Goal: Navigation & Orientation: Find specific page/section

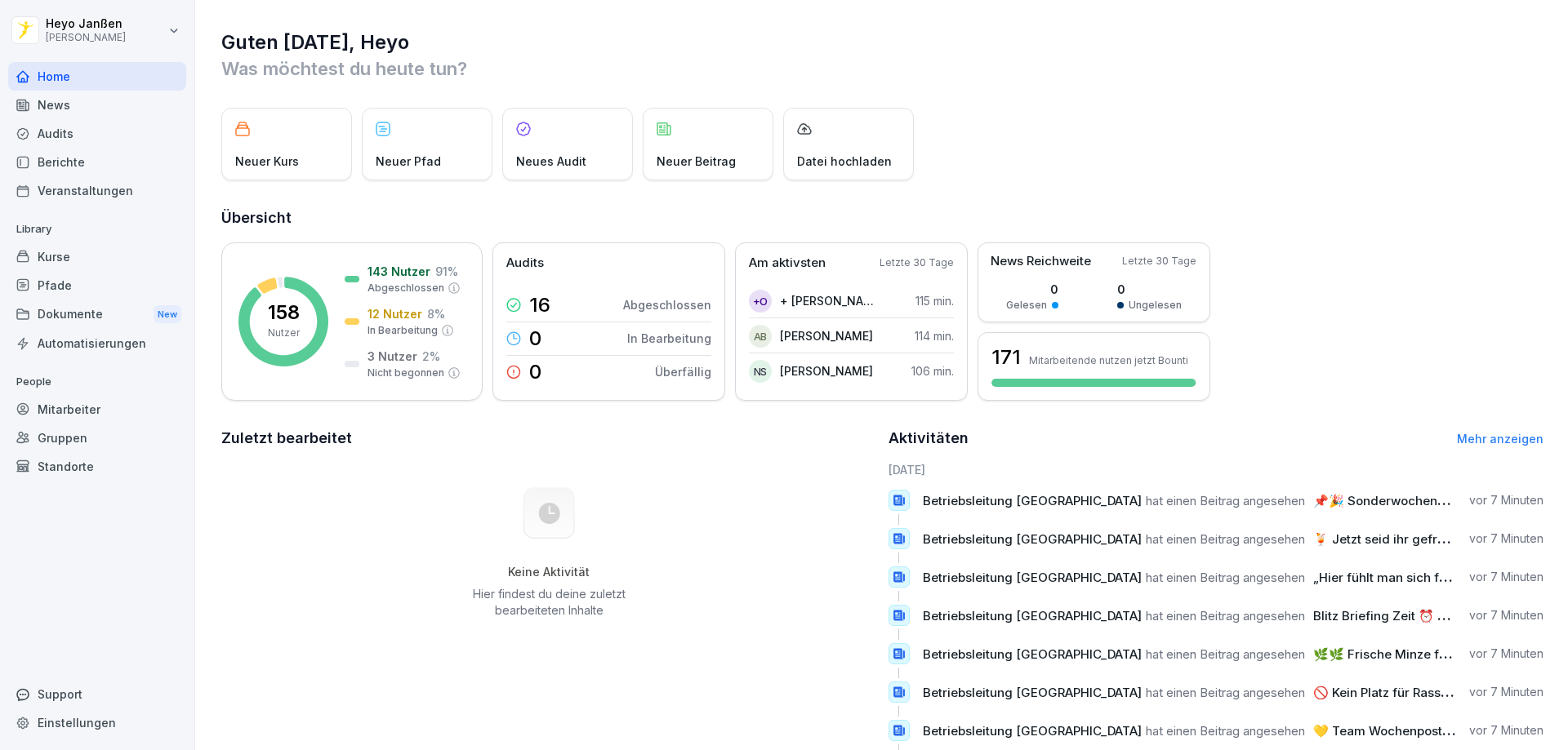
click at [103, 110] on div "News" at bounding box center [97, 104] width 178 height 28
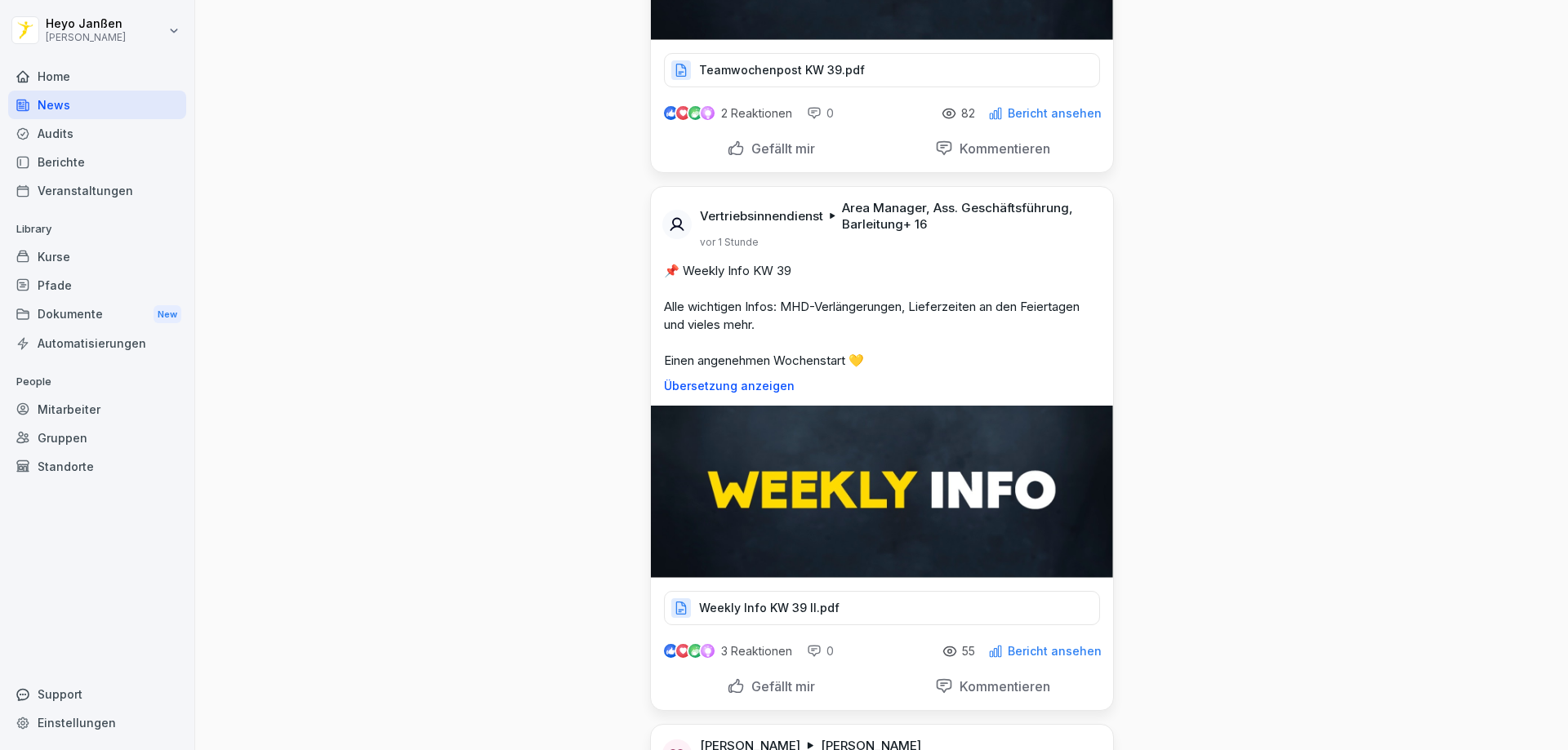
scroll to position [408, 0]
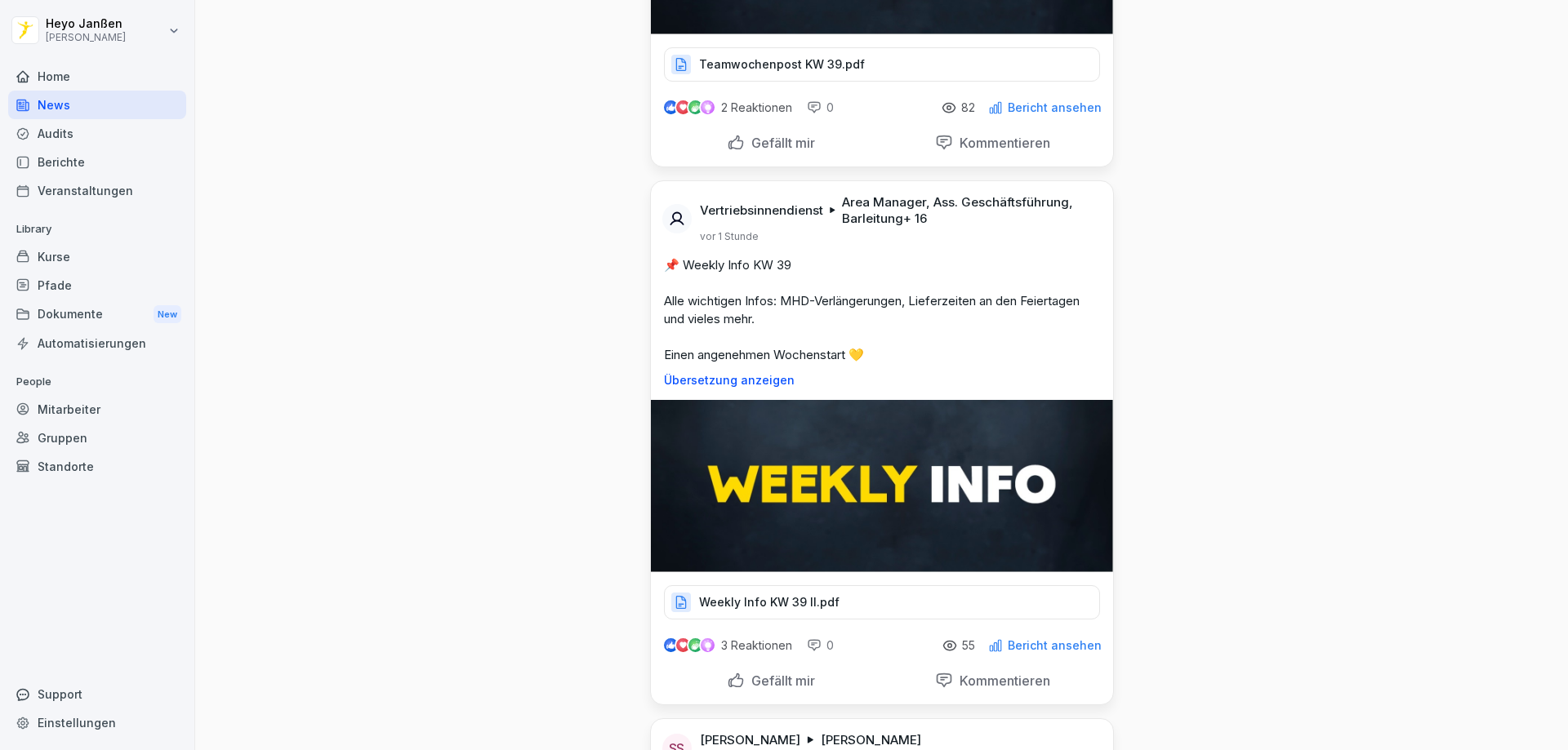
click at [764, 598] on p "Weekly Info KW 39 II.pdf" at bounding box center [769, 602] width 141 height 16
click at [760, 605] on p "Weekly Info KW 39 II.pdf" at bounding box center [769, 602] width 141 height 16
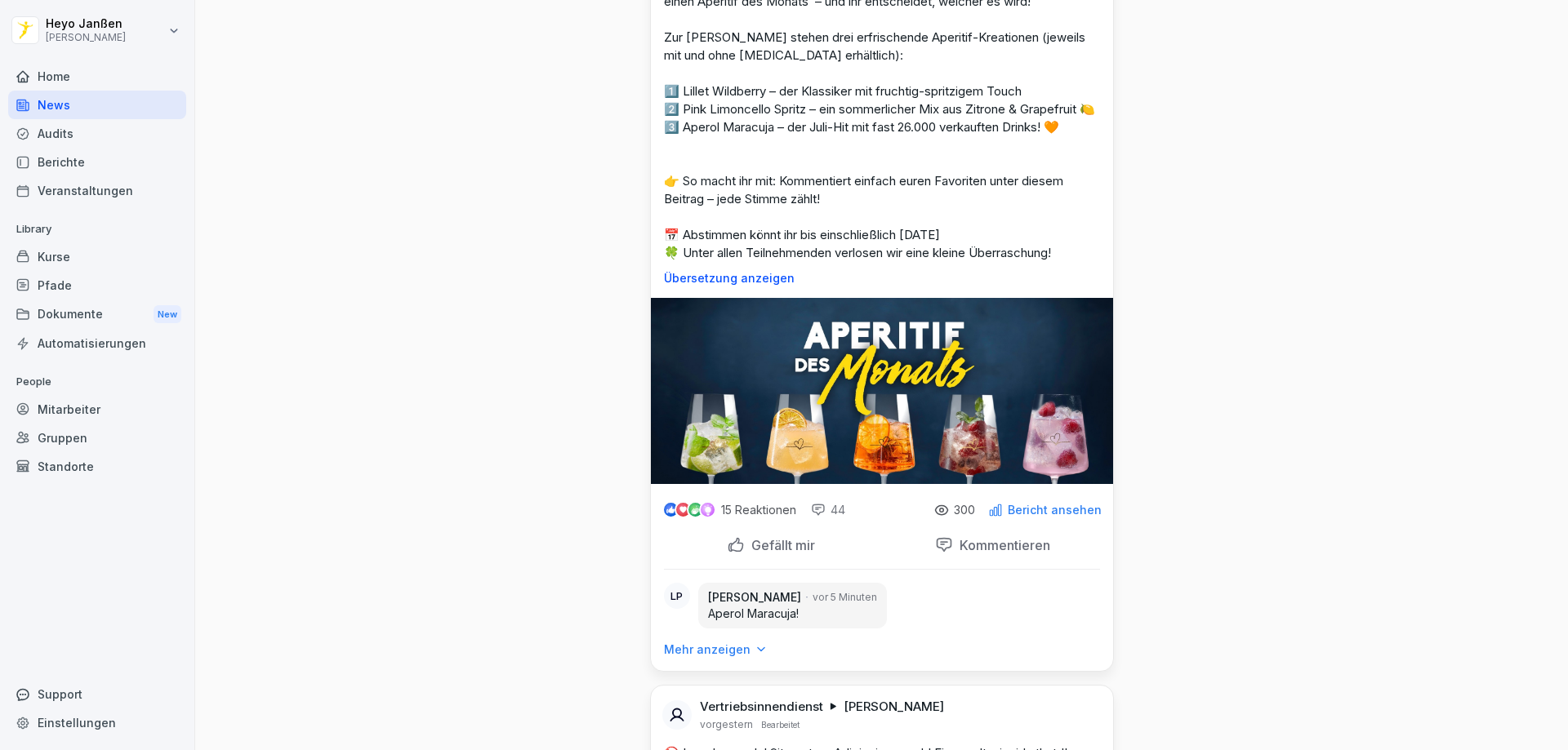
scroll to position [1714, 0]
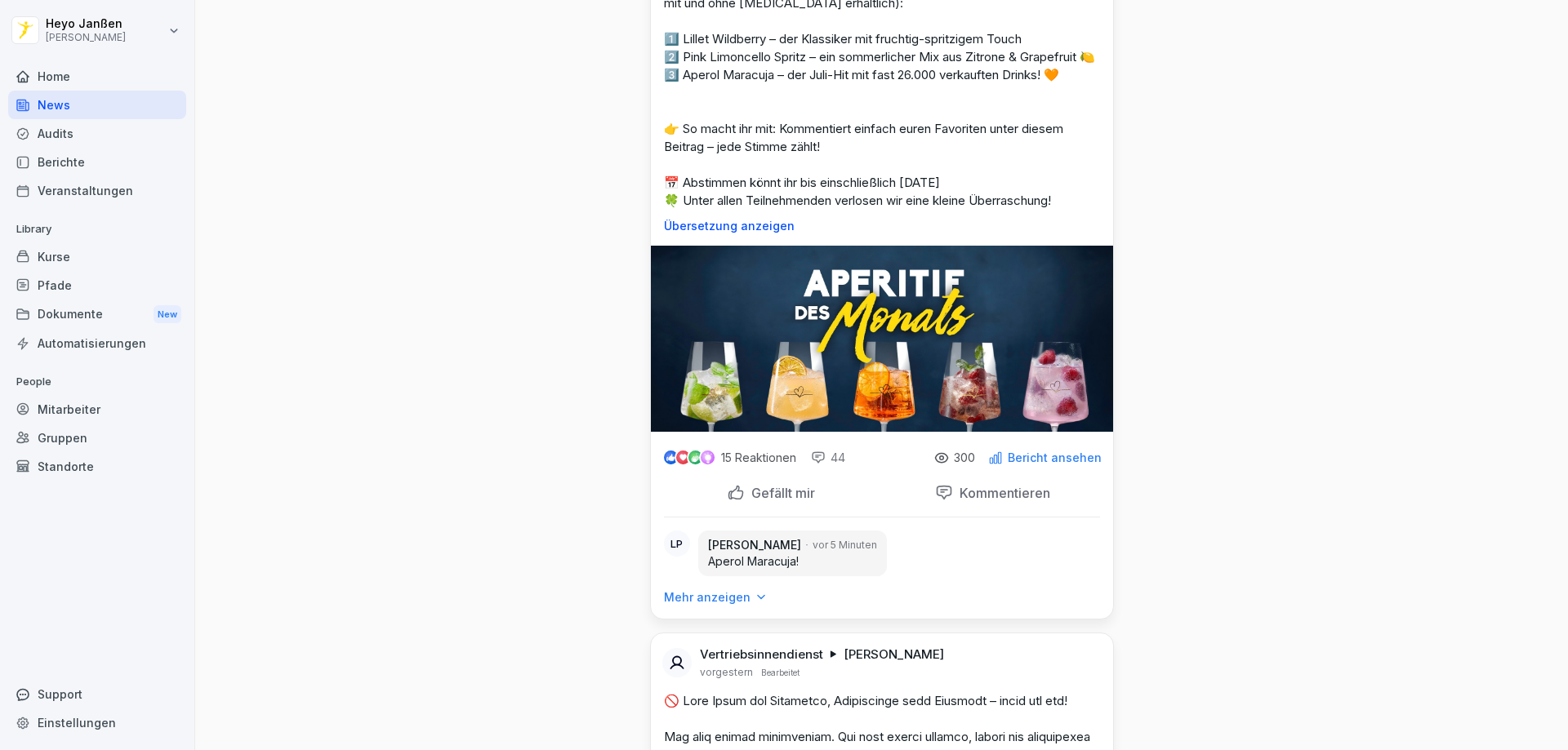
click at [724, 606] on p "Mehr anzeigen" at bounding box center [707, 598] width 86 height 16
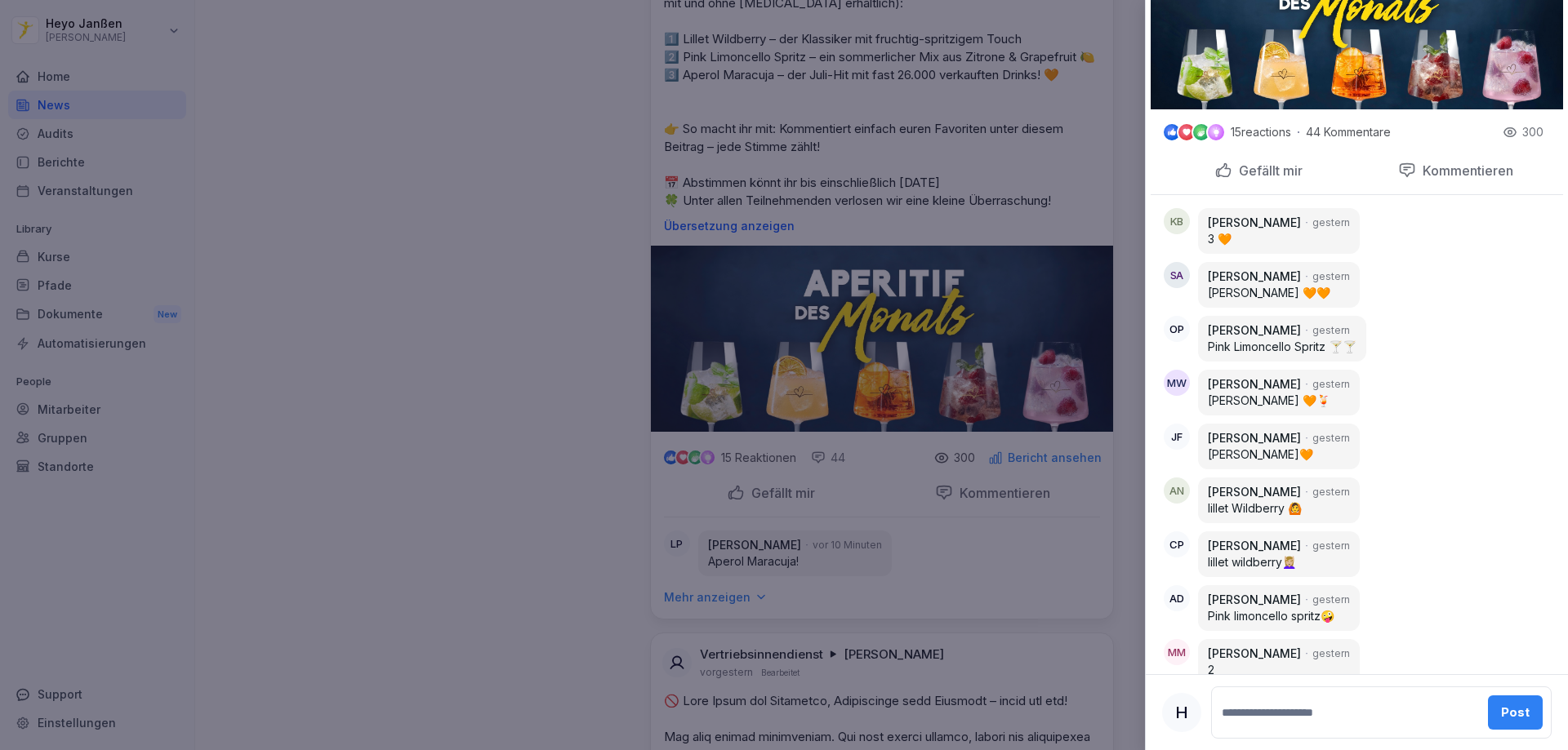
scroll to position [488, 0]
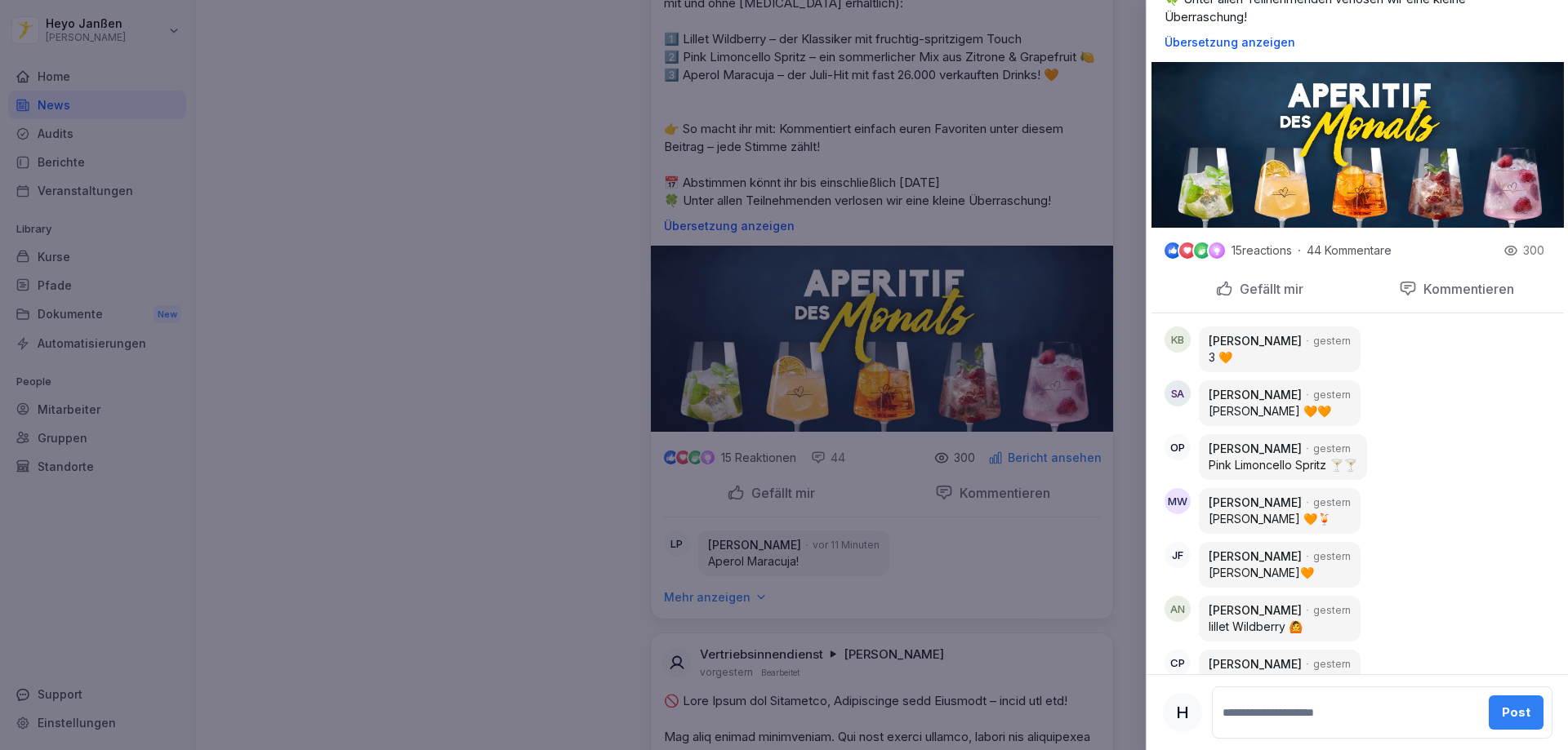
click at [553, 512] on div at bounding box center [784, 375] width 1568 height 750
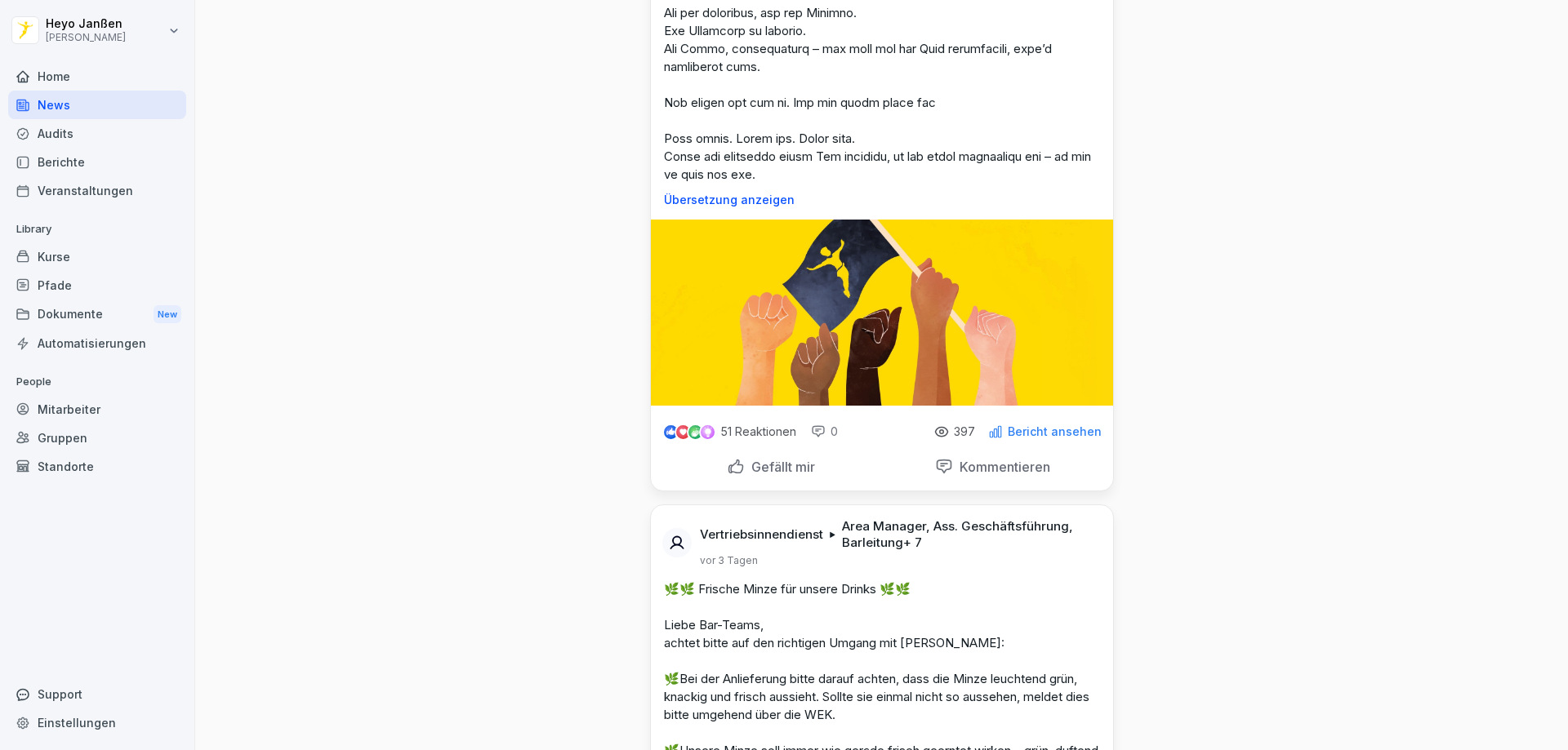
scroll to position [2775, 0]
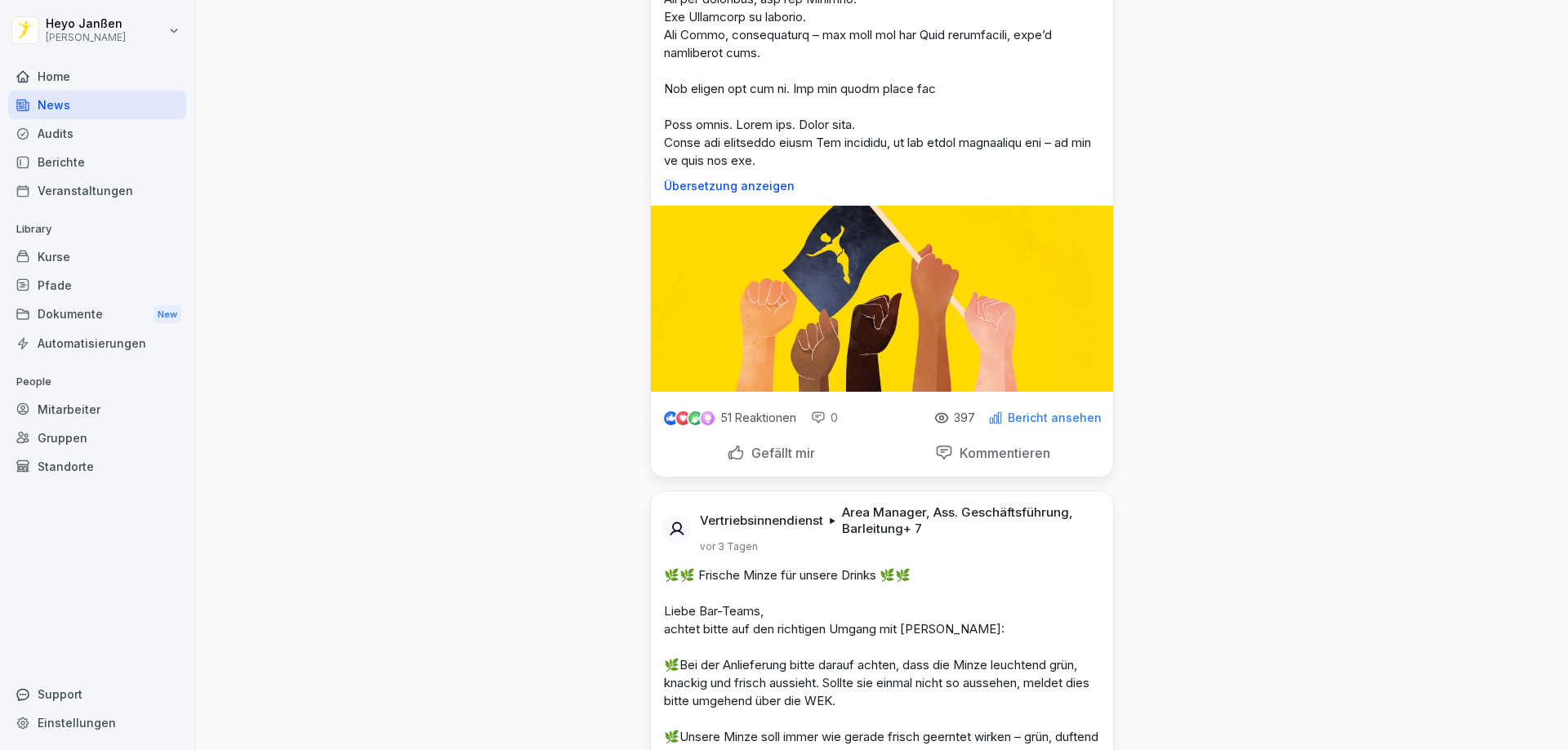
click at [712, 448] on div "Gefällt mir" at bounding box center [771, 453] width 214 height 31
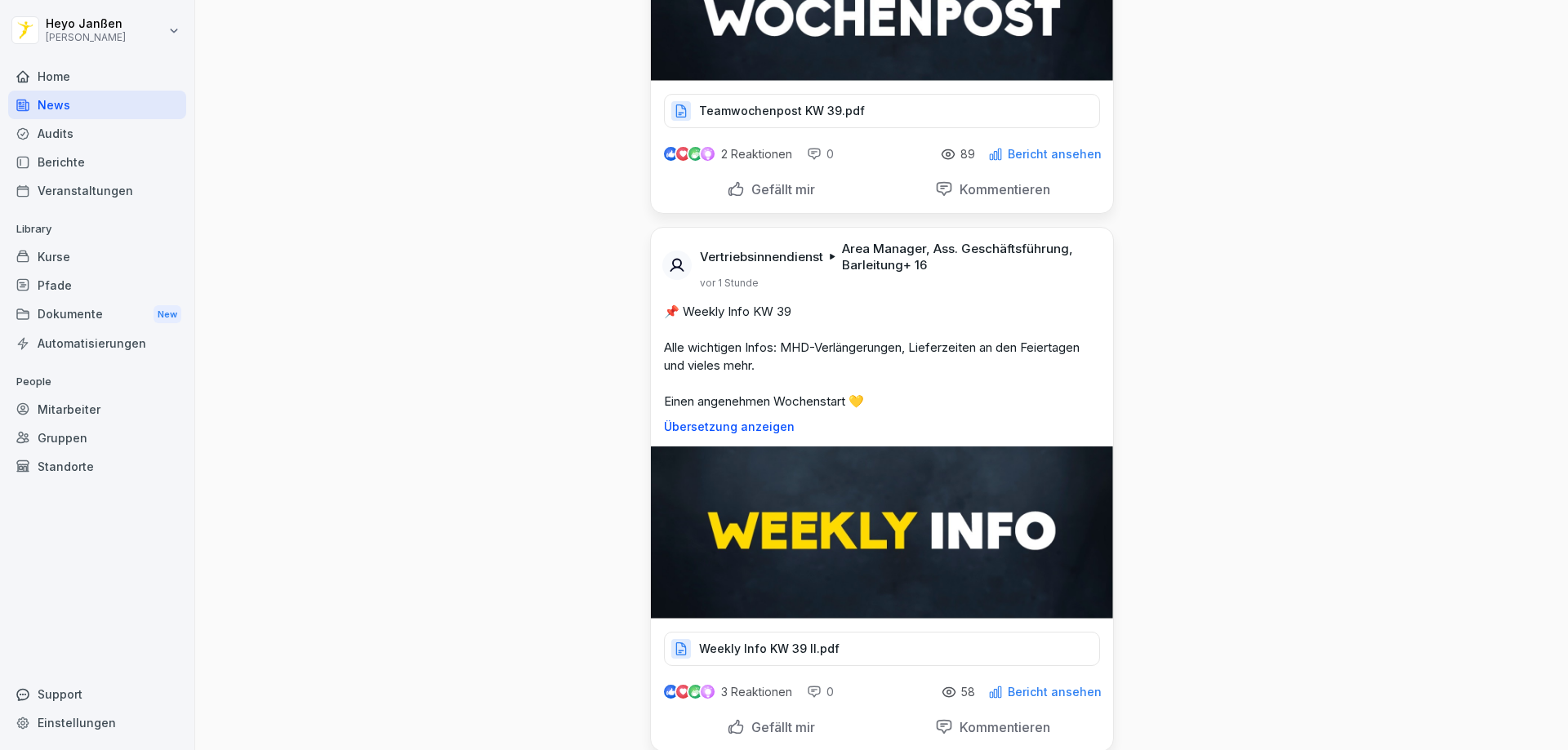
scroll to position [0, 0]
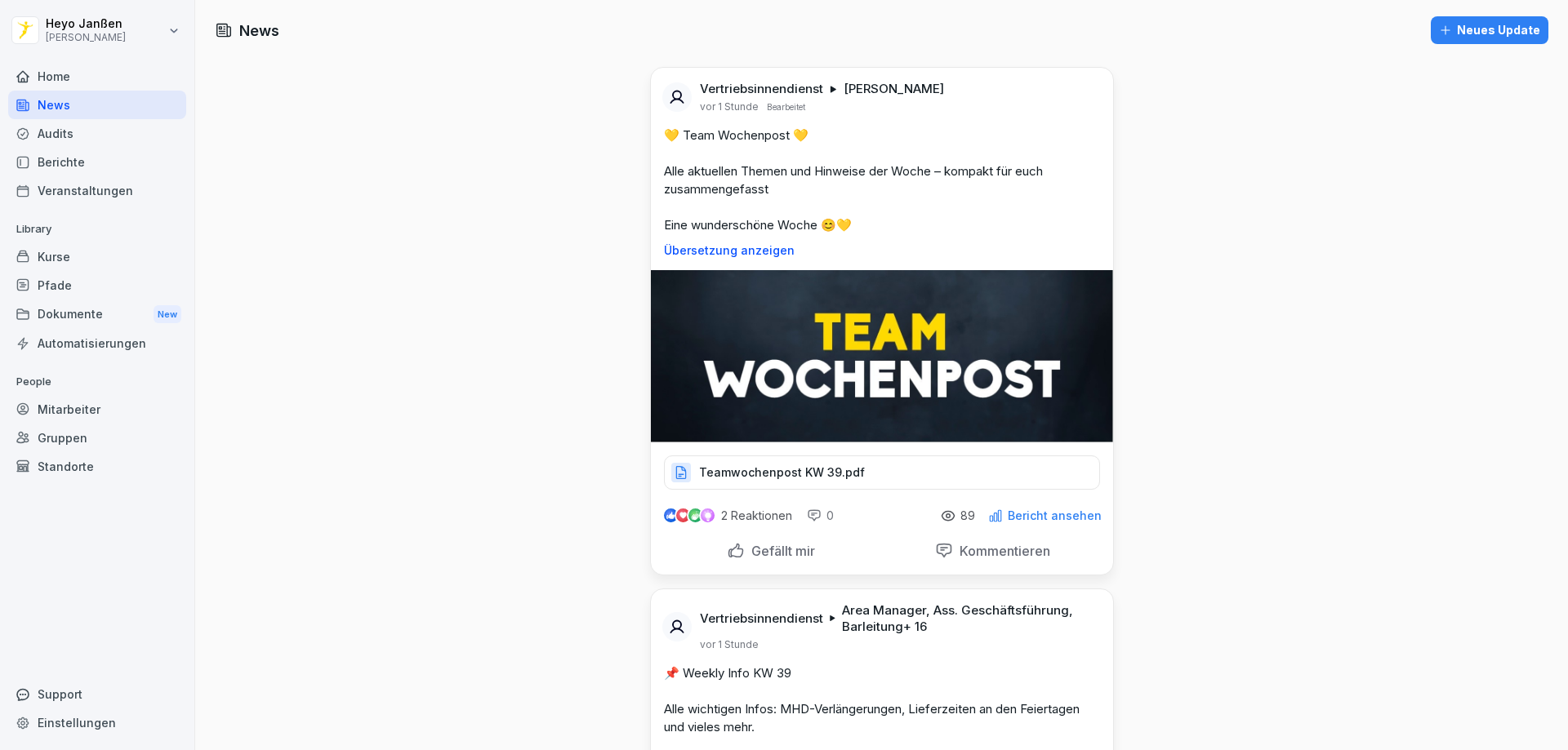
click at [75, 399] on div "Mitarbeiter" at bounding box center [97, 409] width 178 height 28
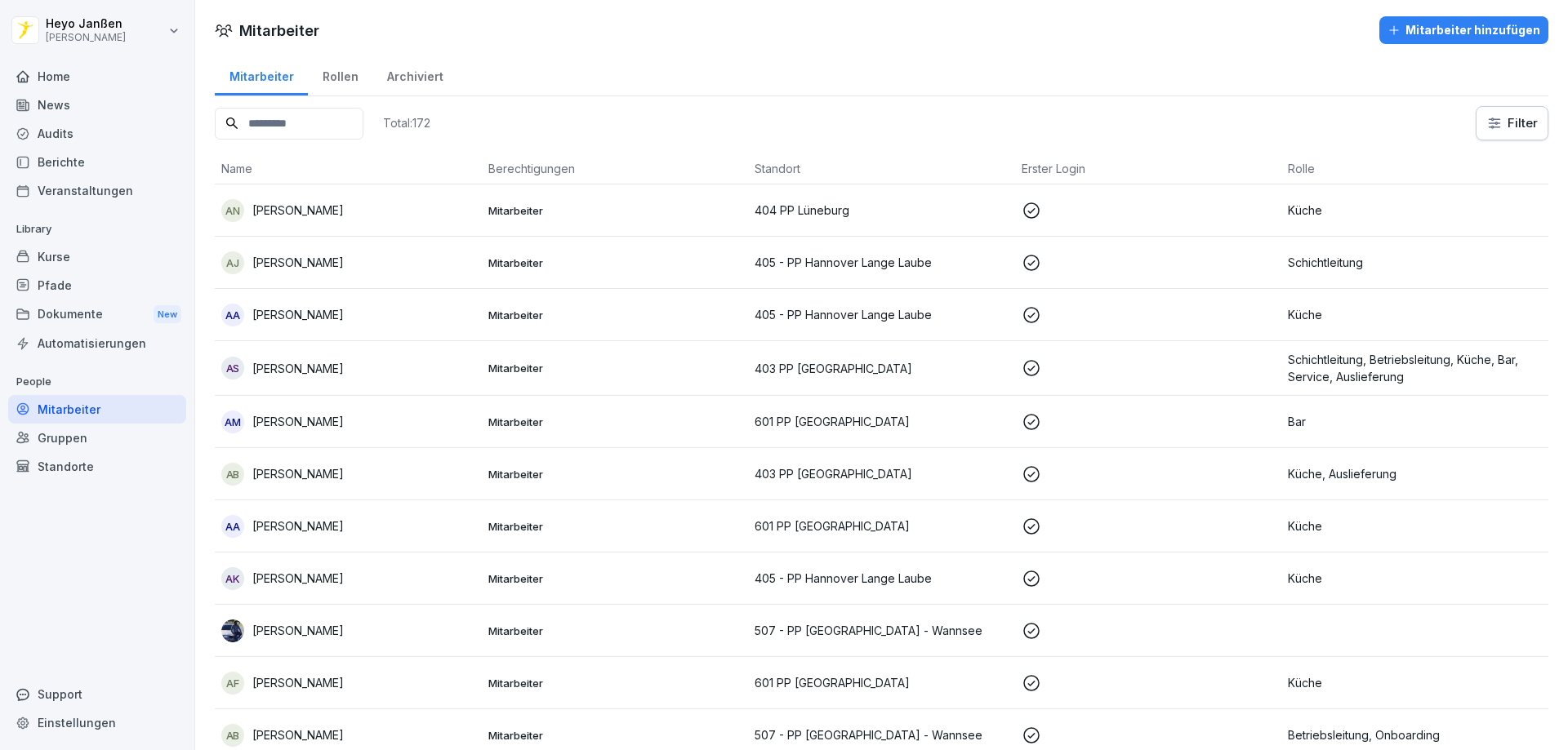
click at [65, 169] on div "Berichte" at bounding box center [97, 161] width 178 height 28
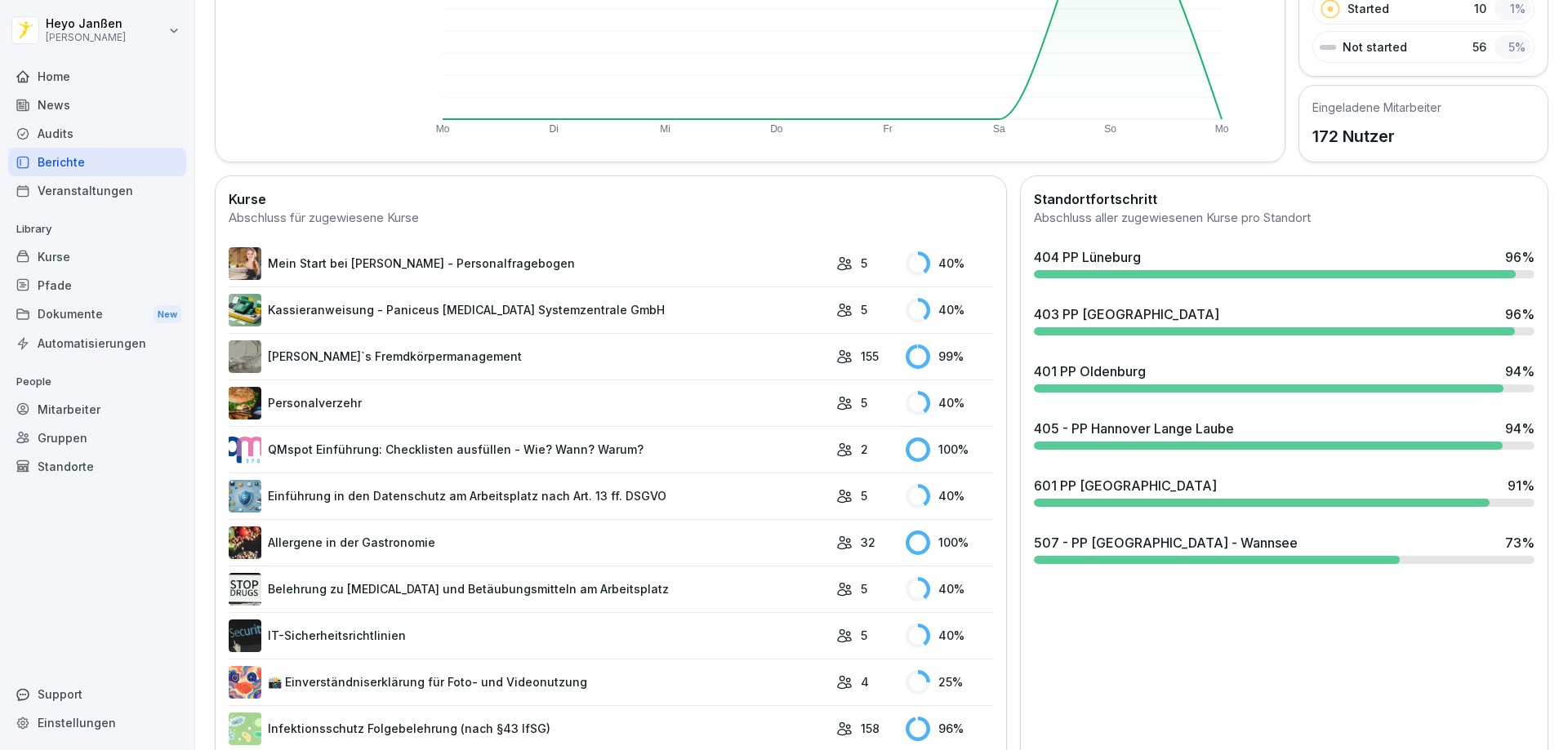
scroll to position [326, 0]
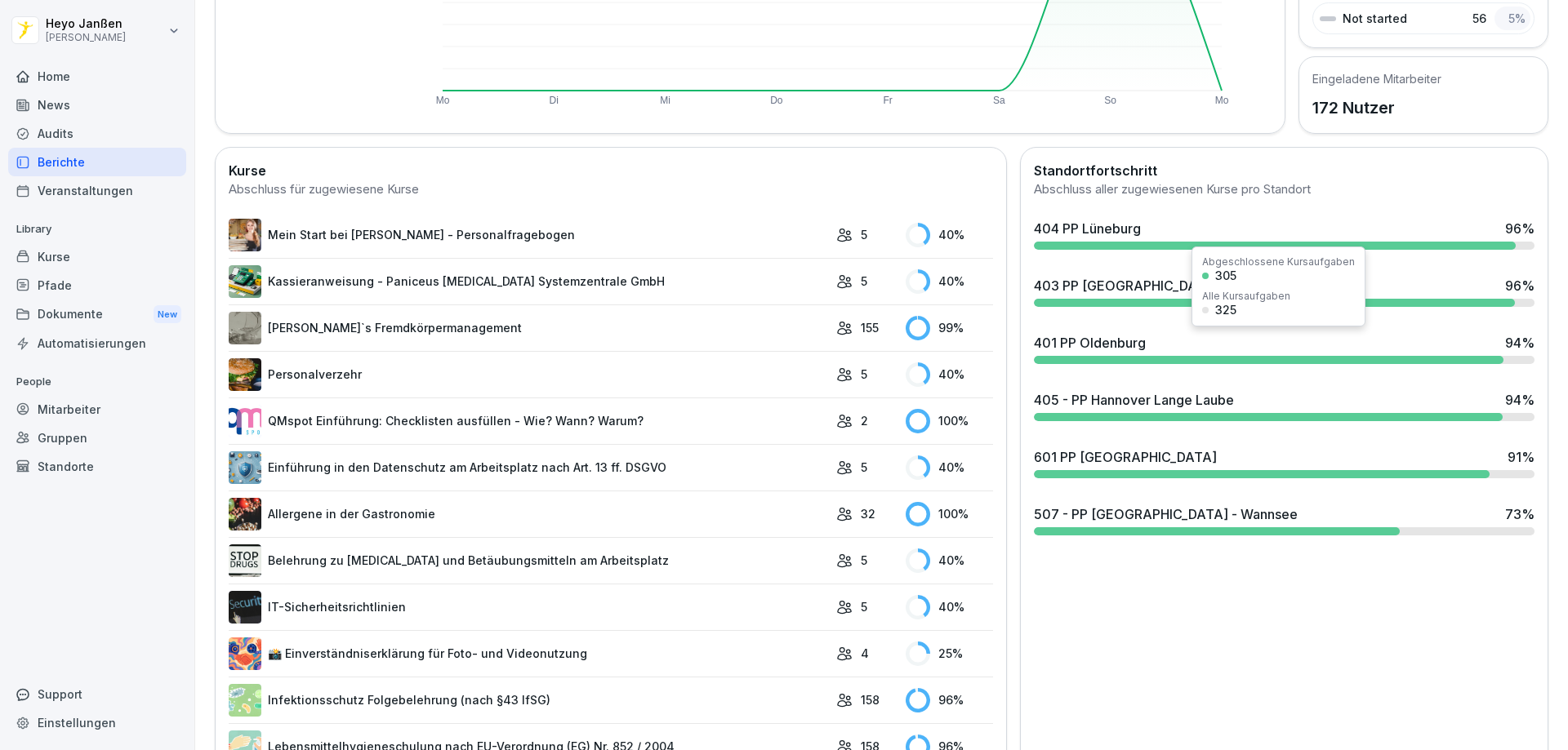
click at [1393, 351] on div "401 PP Oldenburg 94 %" at bounding box center [1284, 343] width 501 height 20
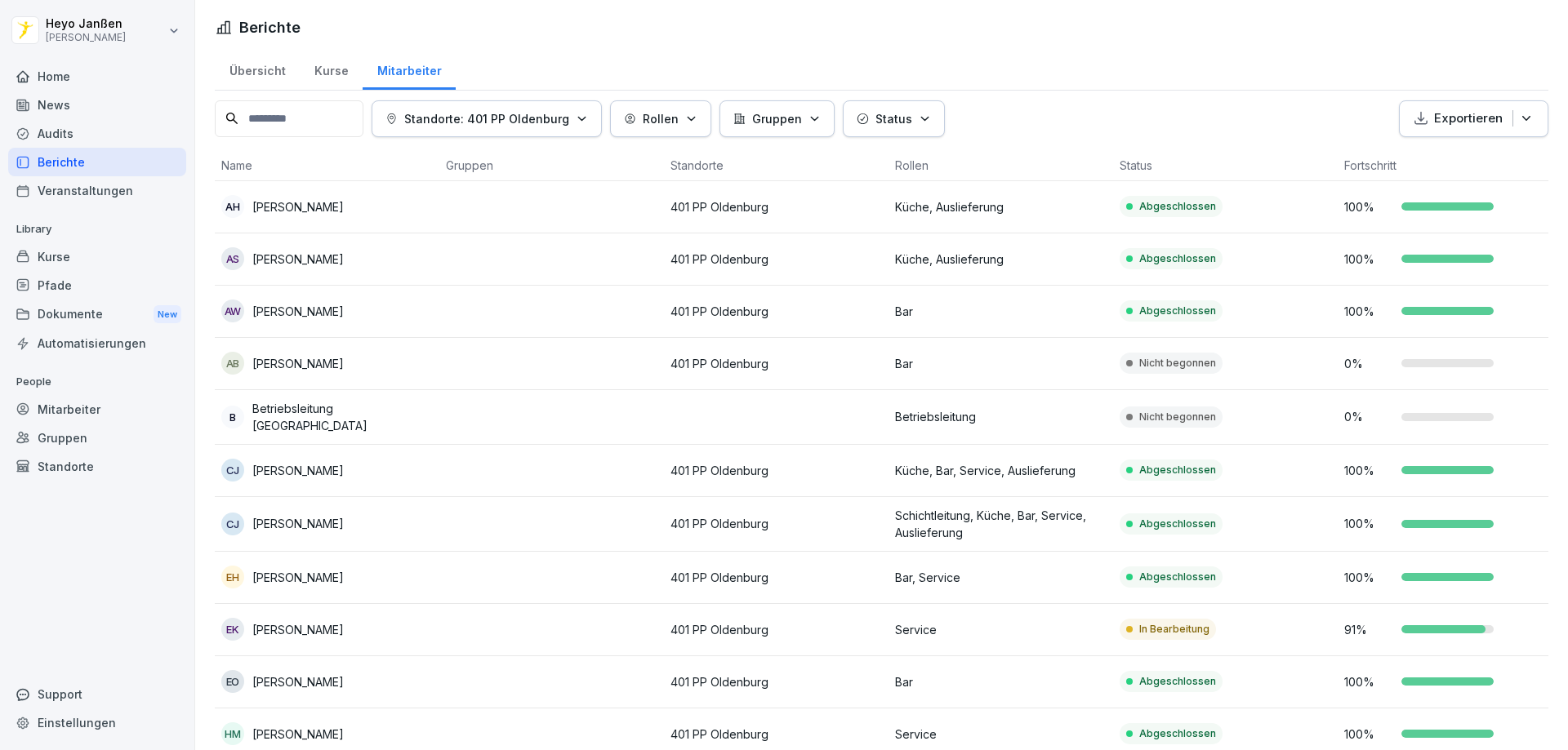
click at [72, 81] on div "Home" at bounding box center [97, 75] width 178 height 28
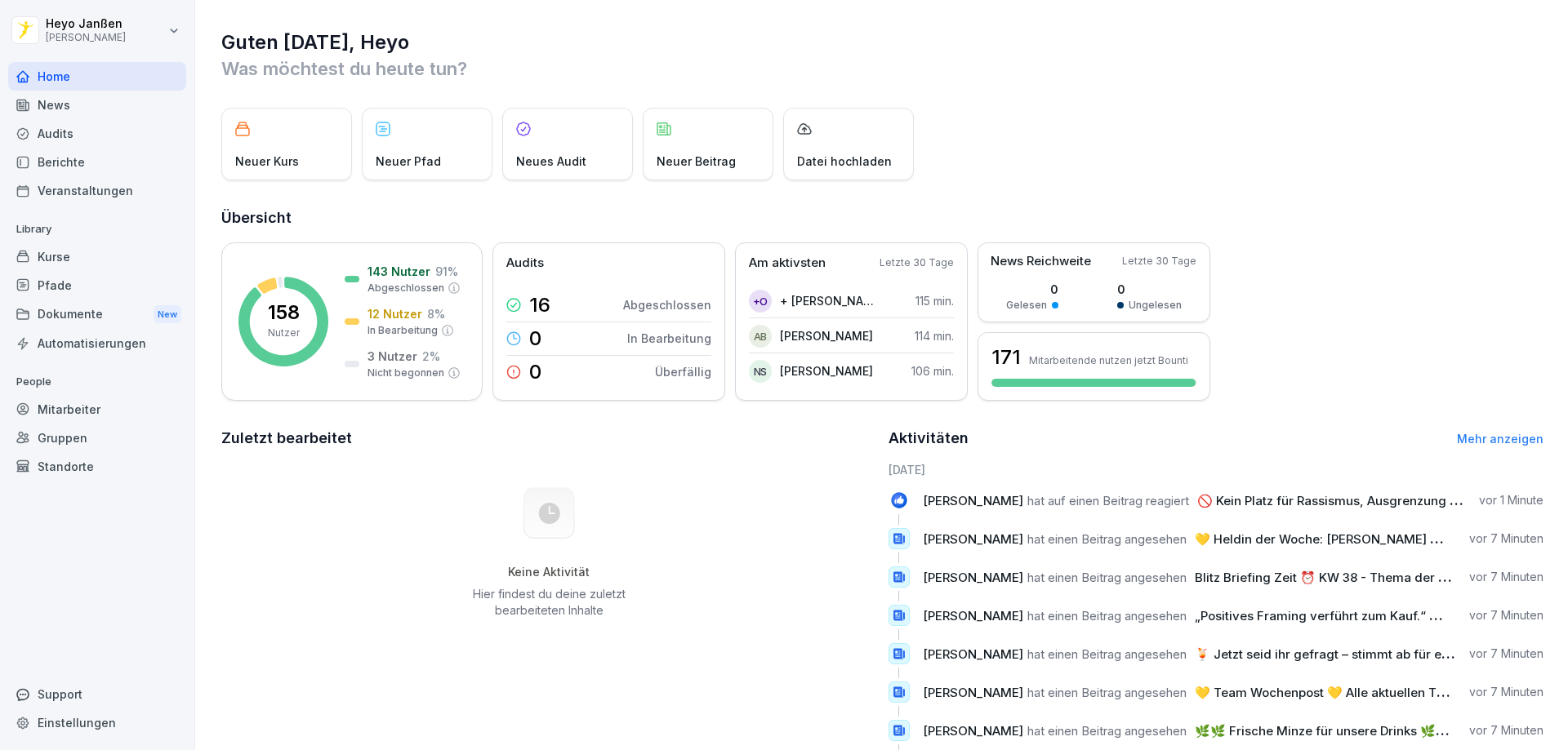
click at [287, 147] on div "Neuer Kurs" at bounding box center [287, 144] width 131 height 73
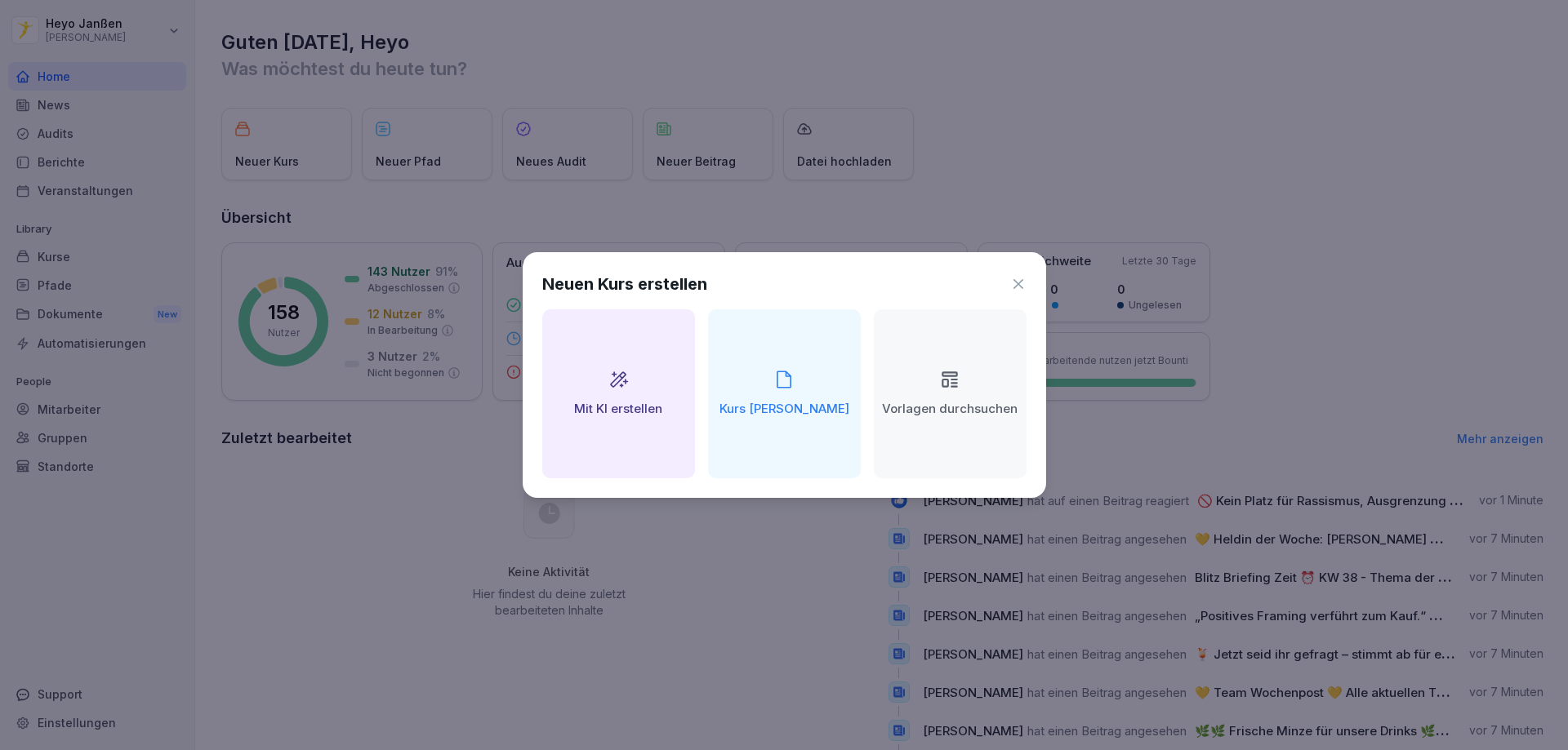
click at [1026, 285] on div "Neuen Kurs erstellen Mit KI erstellen Kurs manuell erstellen Vorlagen durchsuch…" at bounding box center [784, 375] width 524 height 246
click at [1018, 281] on icon at bounding box center [1018, 284] width 16 height 16
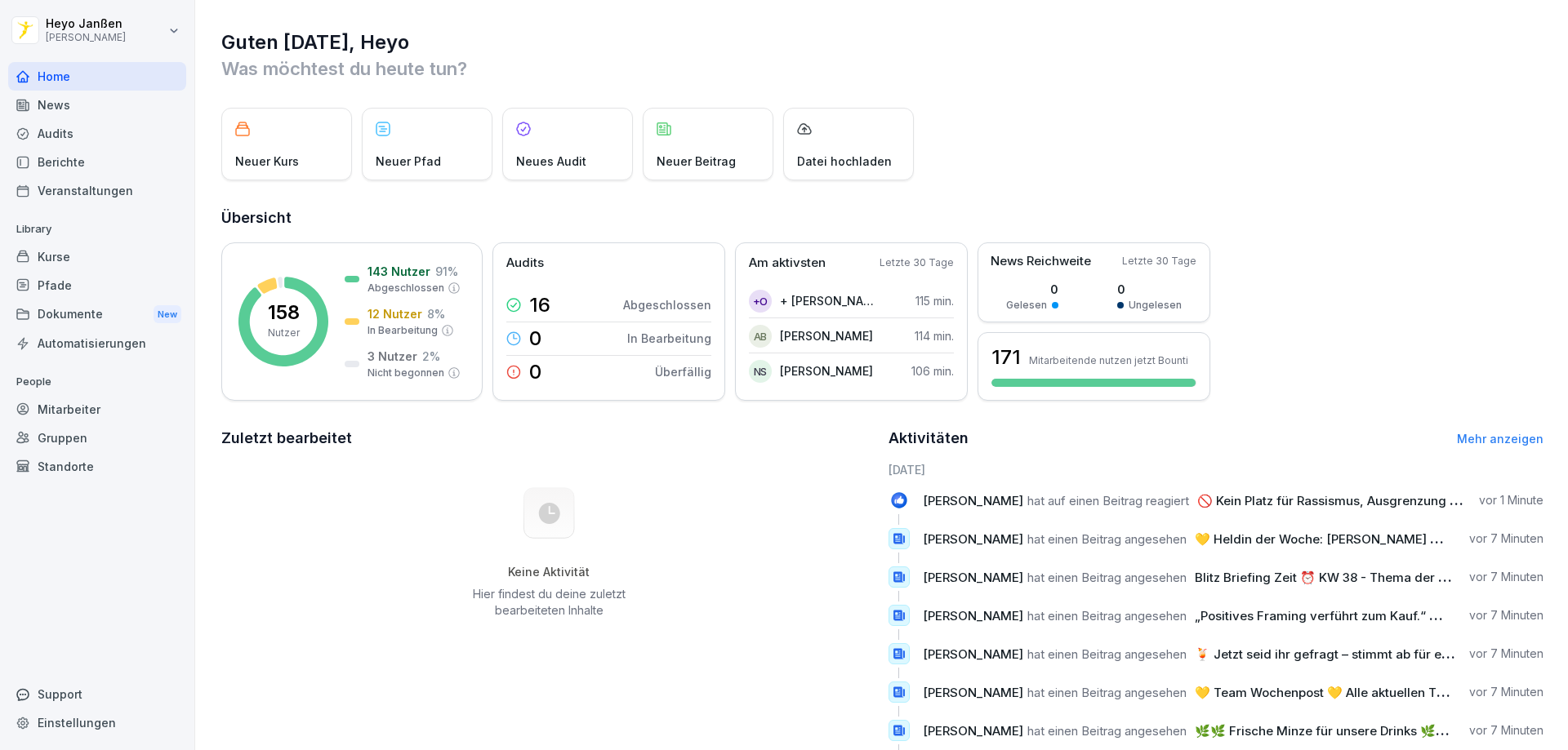
click at [62, 257] on div "Kurse" at bounding box center [97, 256] width 178 height 28
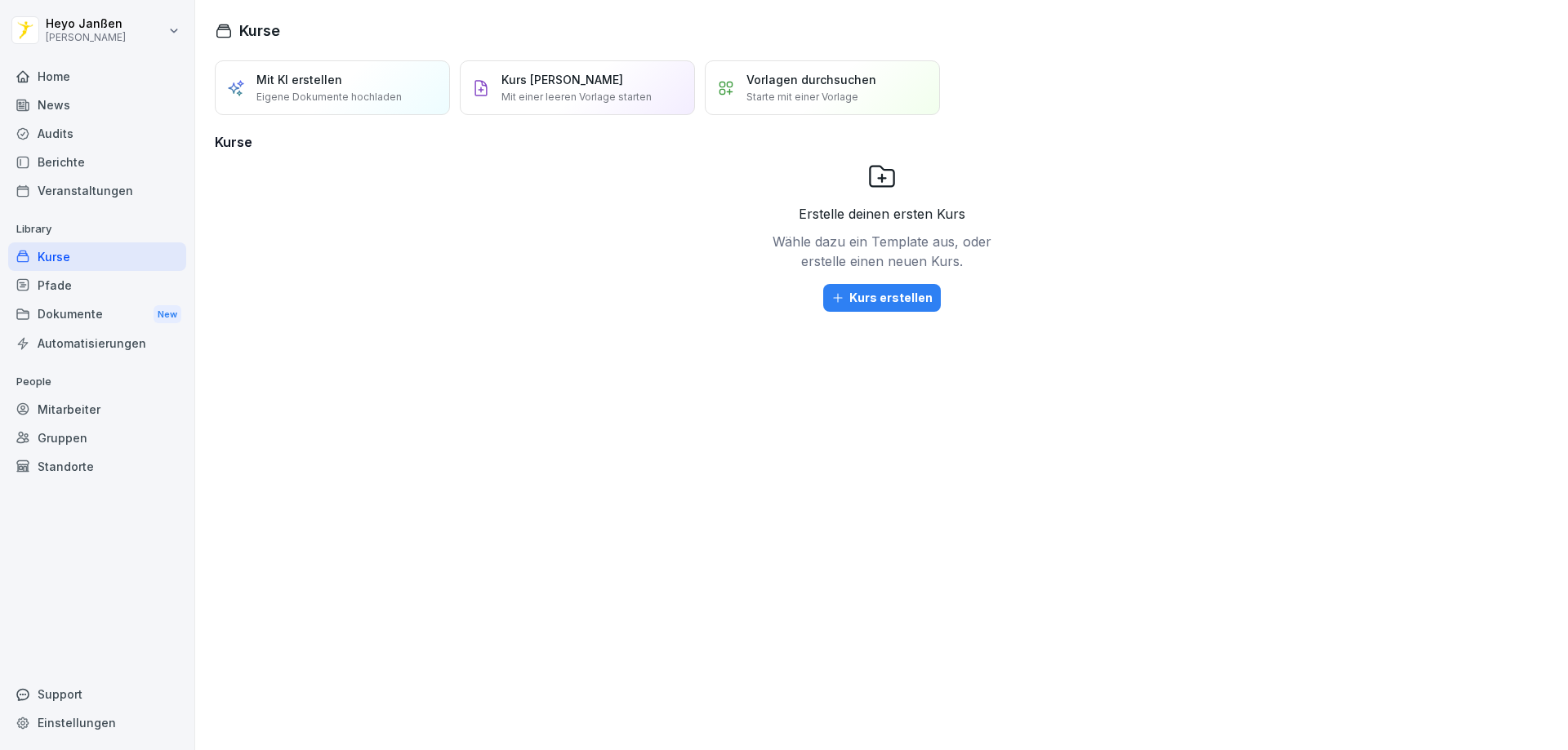
click at [82, 408] on div "Mitarbeiter" at bounding box center [97, 409] width 178 height 28
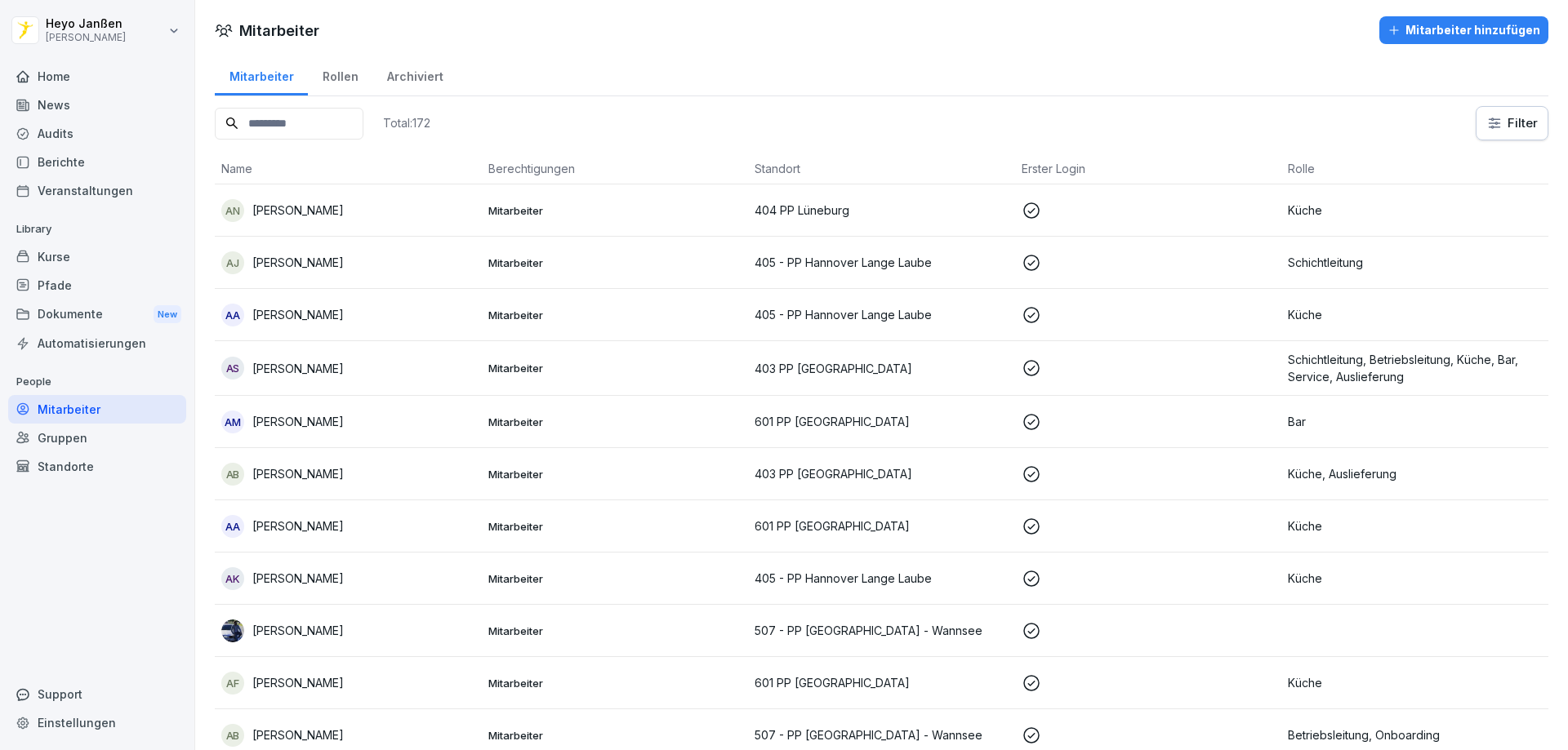
click at [53, 77] on div "Home" at bounding box center [97, 75] width 178 height 28
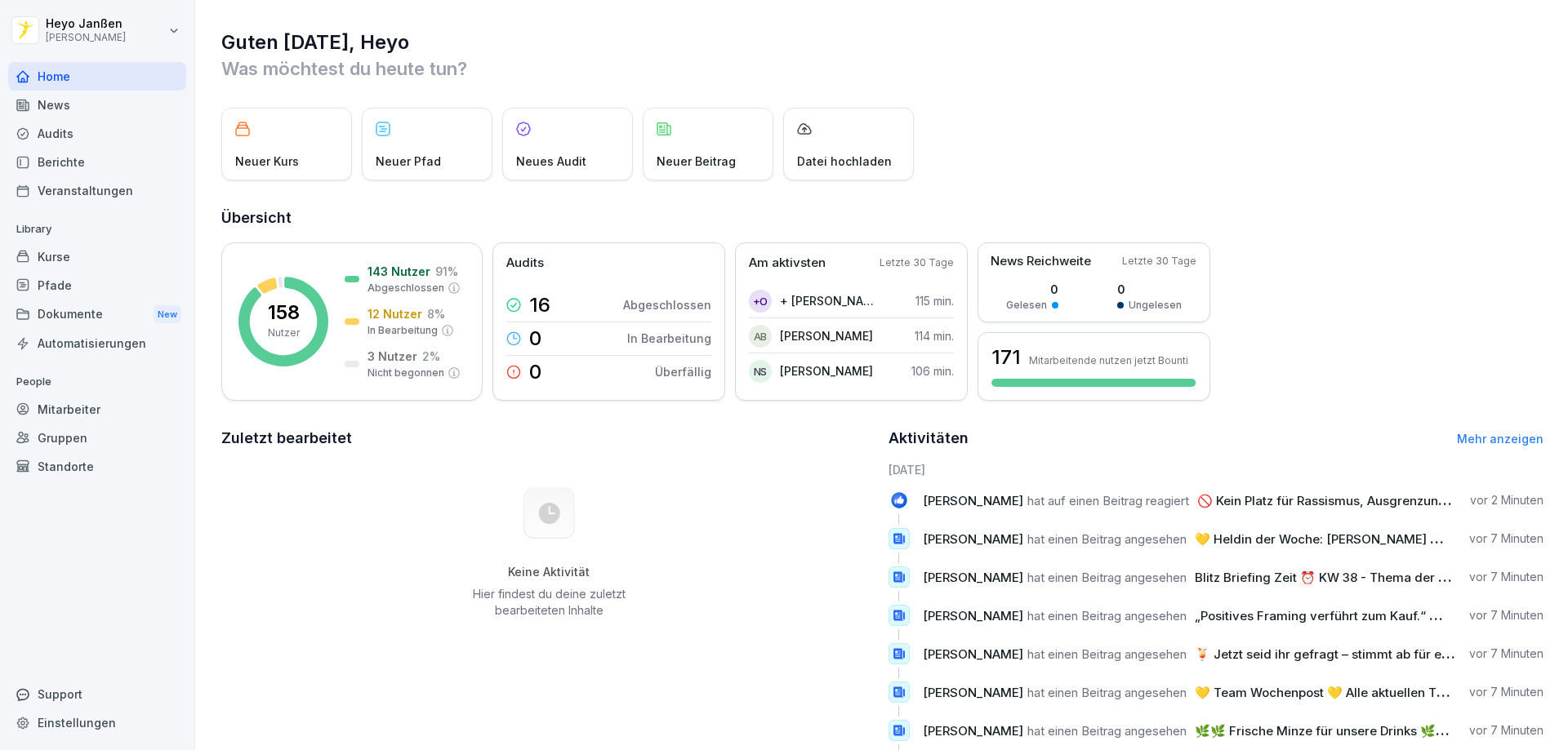
scroll to position [84, 0]
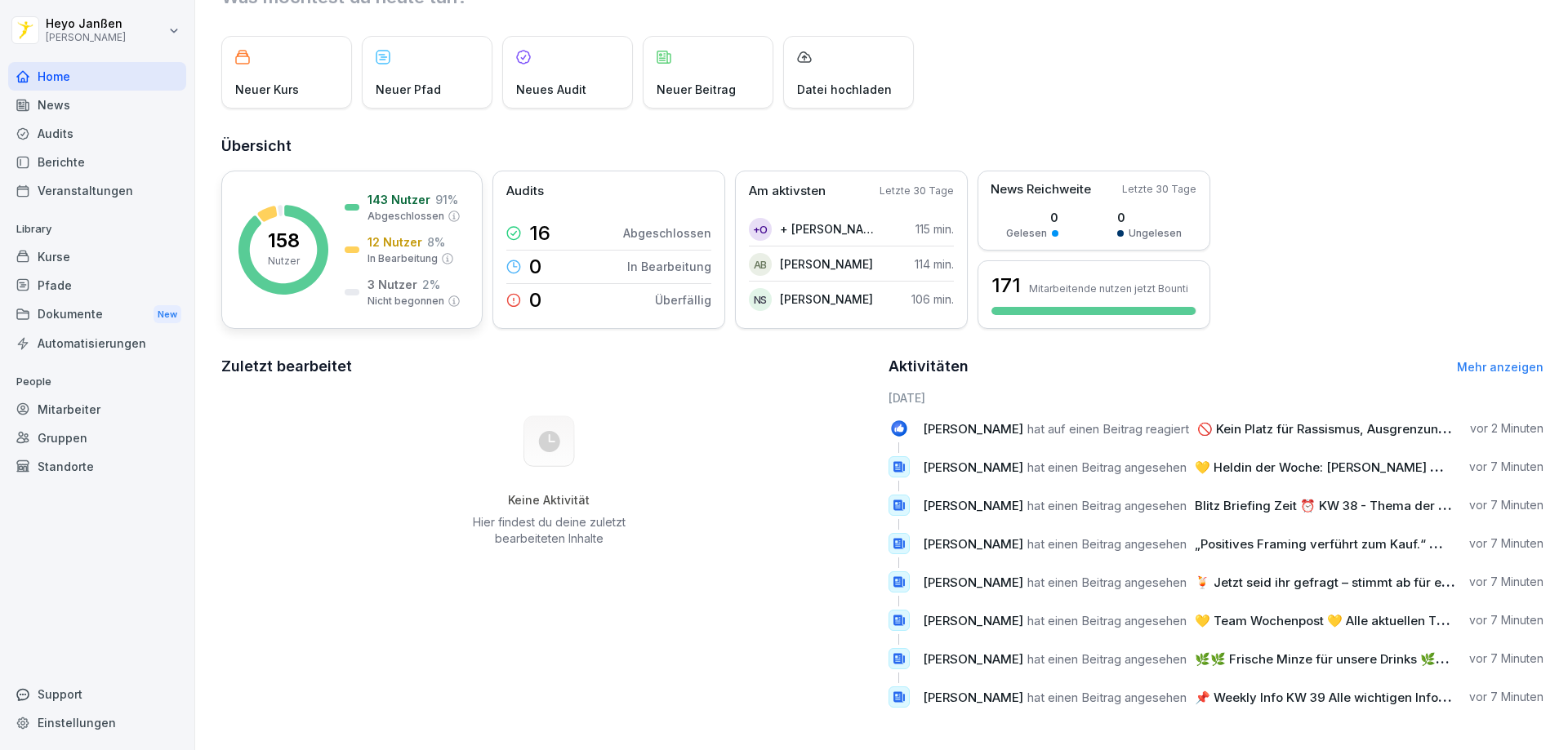
click at [410, 191] on p "143 Nutzer" at bounding box center [398, 200] width 63 height 17
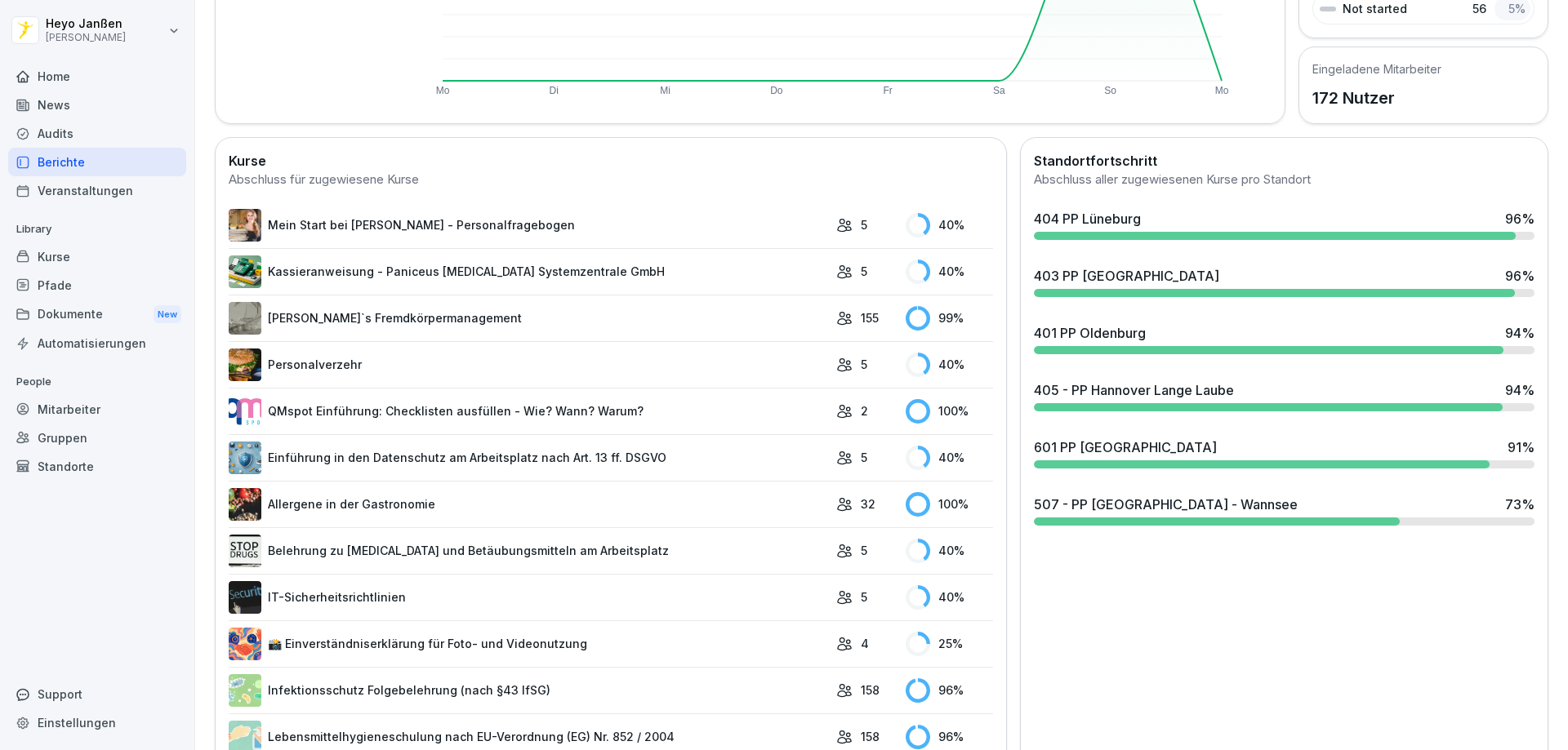
scroll to position [411, 0]
